Goal: Find specific page/section: Find specific page/section

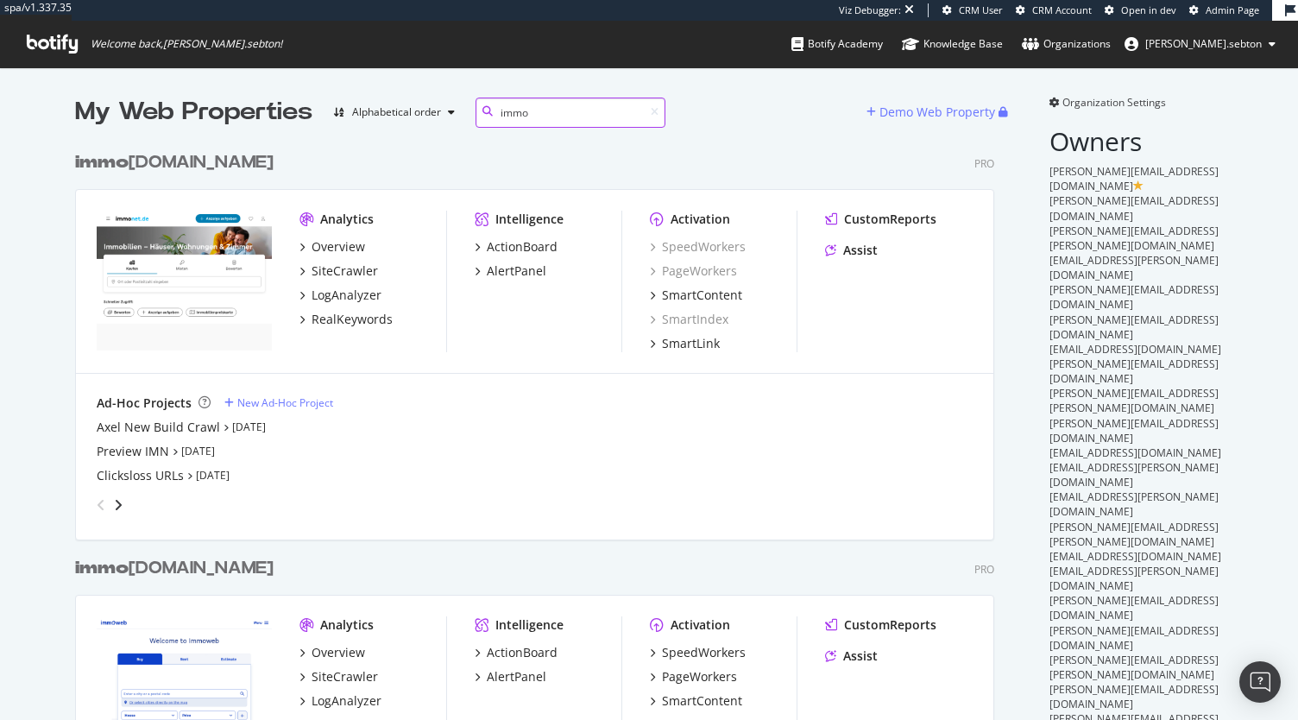
scroll to position [106, 0]
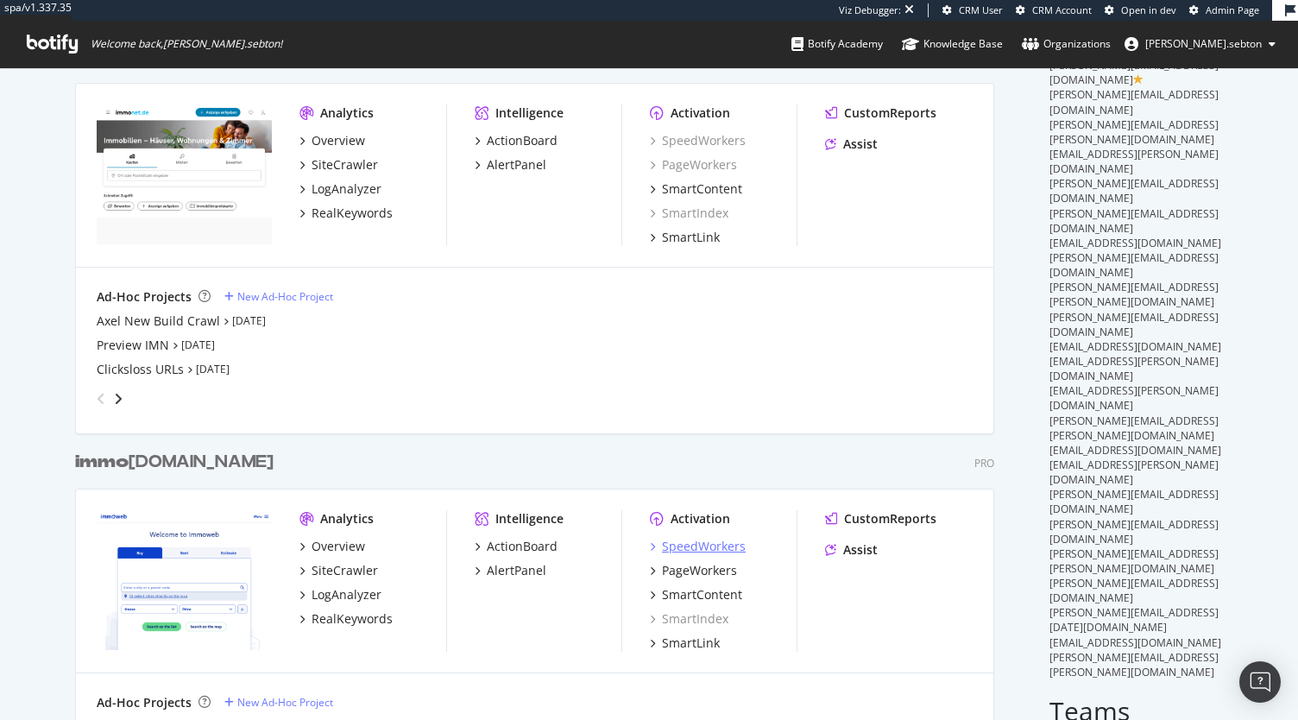
type input "immo"
click at [697, 541] on div "SpeedWorkers" at bounding box center [704, 545] width 84 height 17
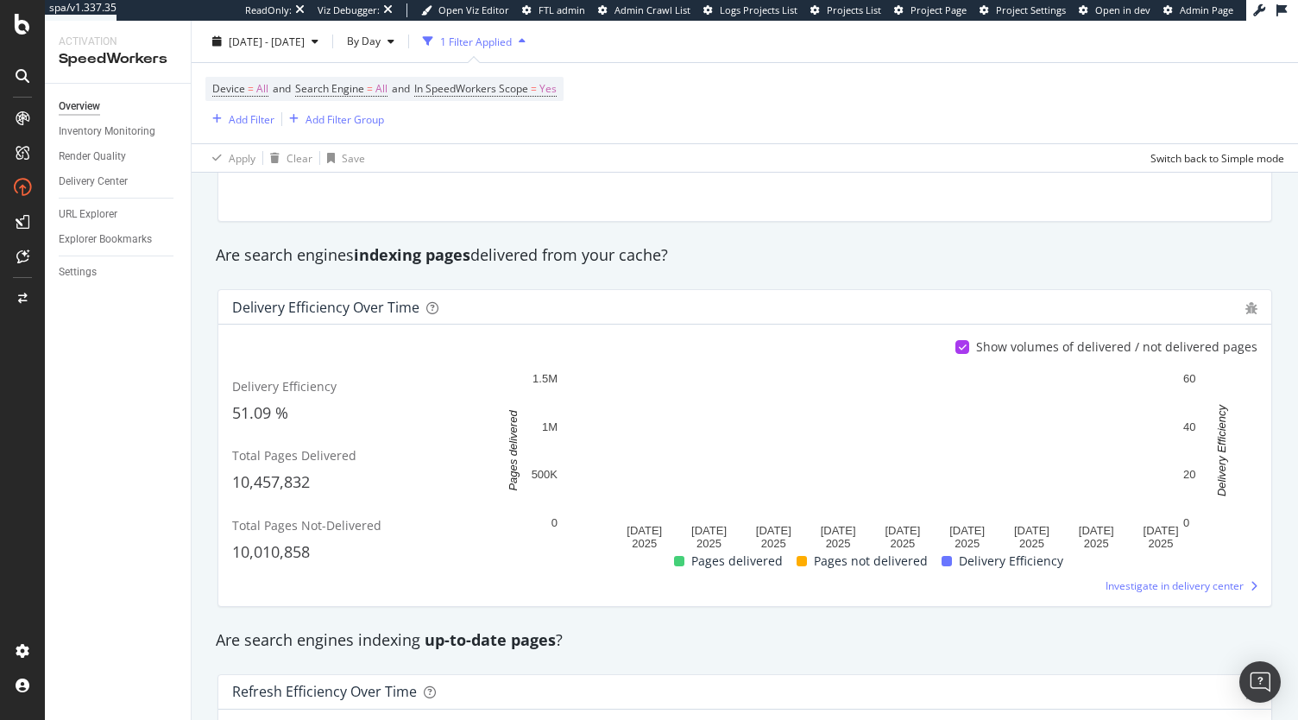
scroll to position [199, 0]
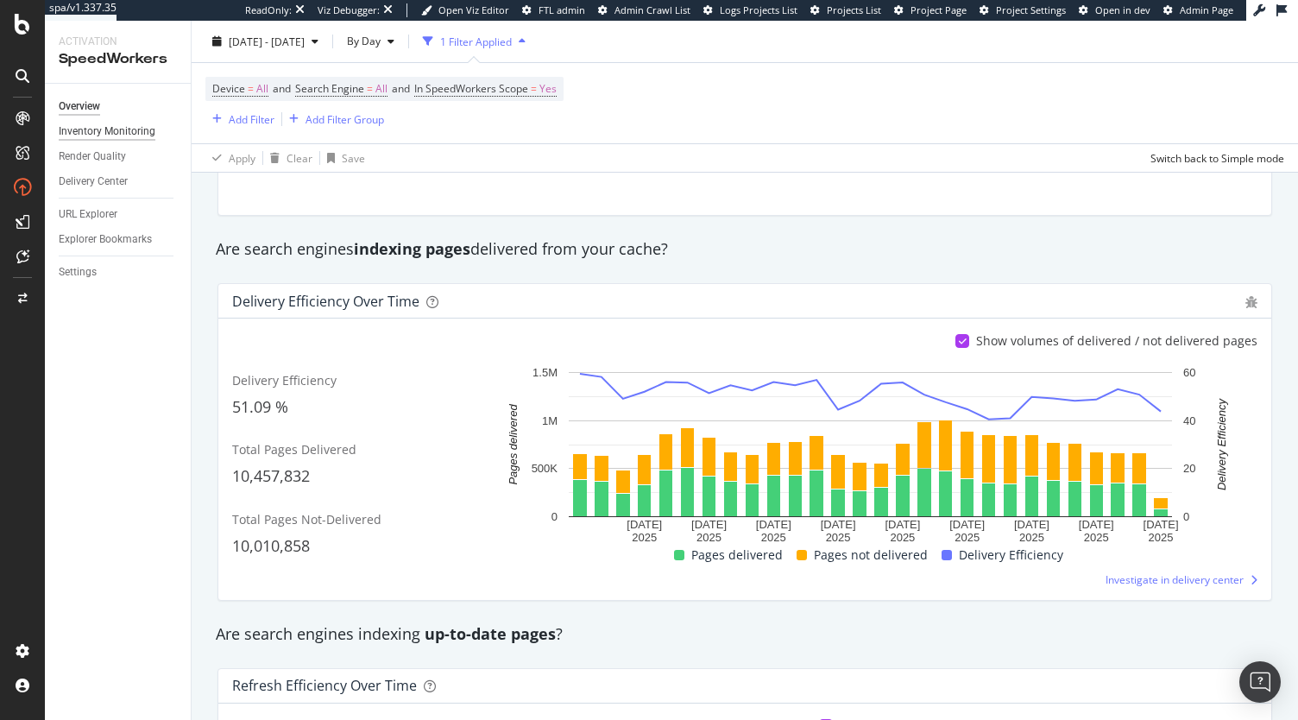
click at [127, 129] on div "Inventory Monitoring" at bounding box center [107, 132] width 97 height 18
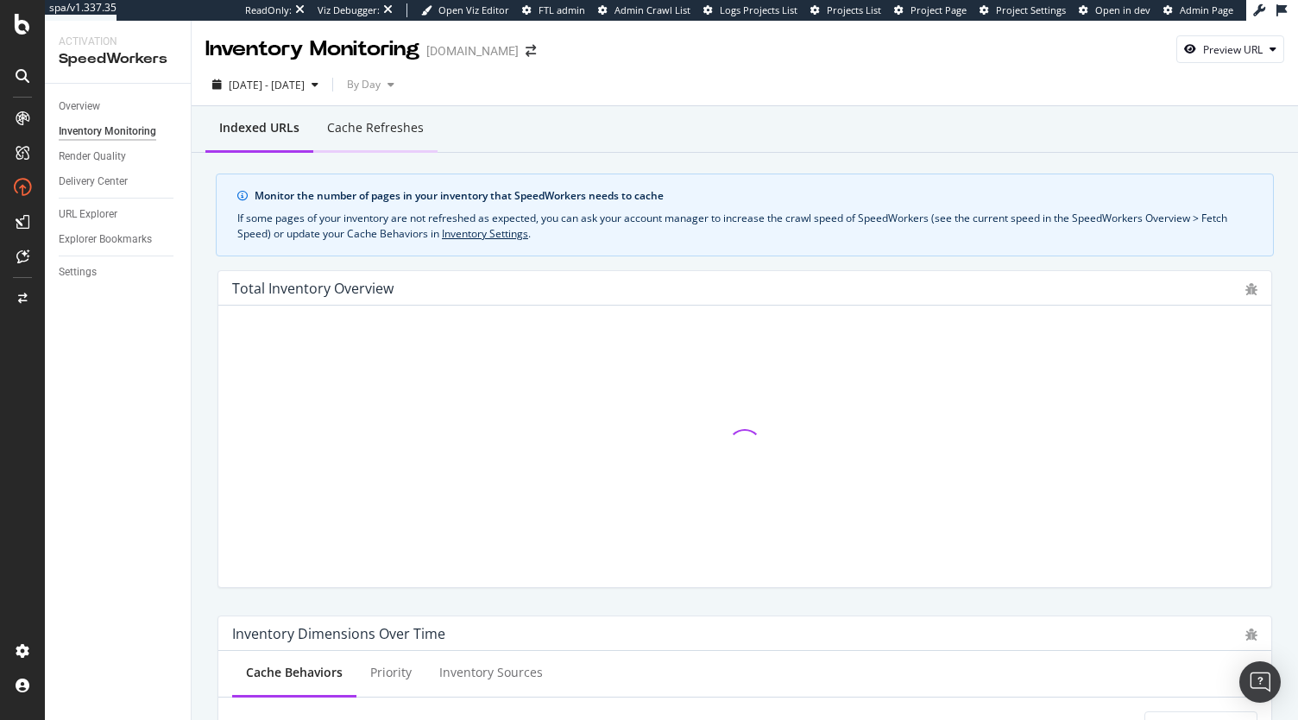
click at [400, 151] on div "Cache refreshes" at bounding box center [375, 128] width 124 height 47
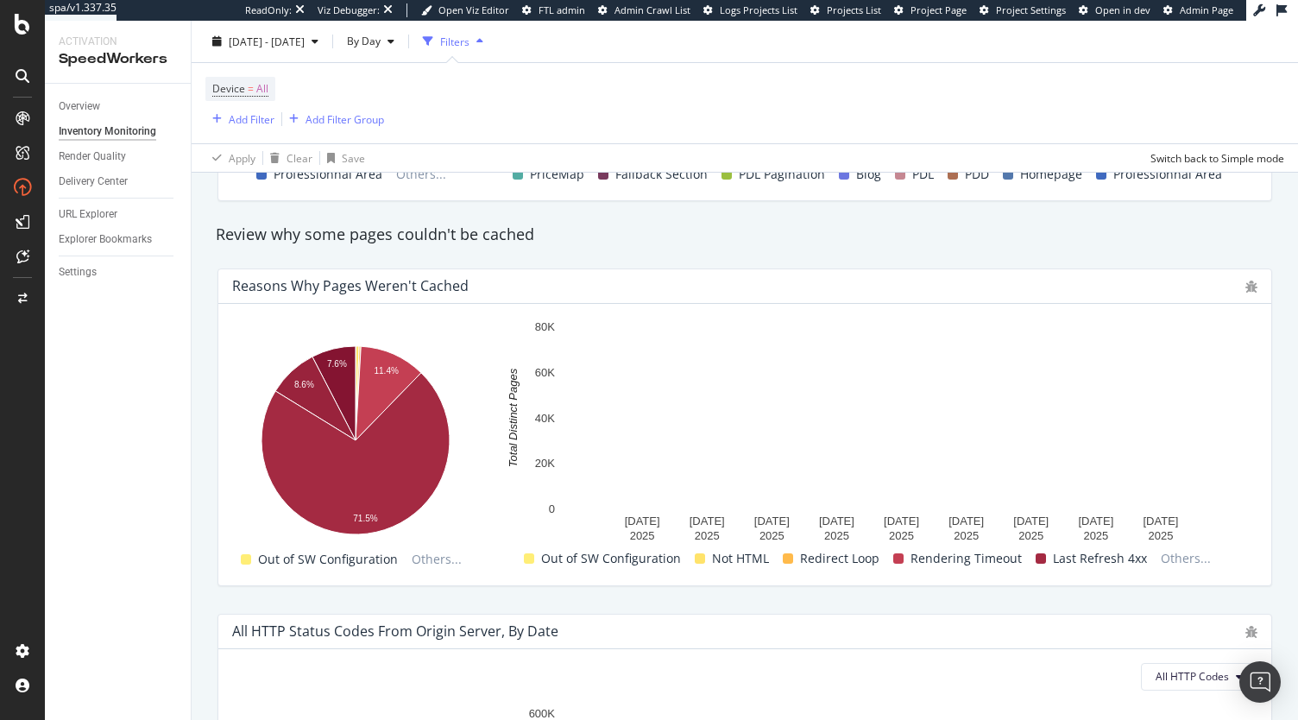
scroll to position [962, 0]
